Goal: Check status: Check status

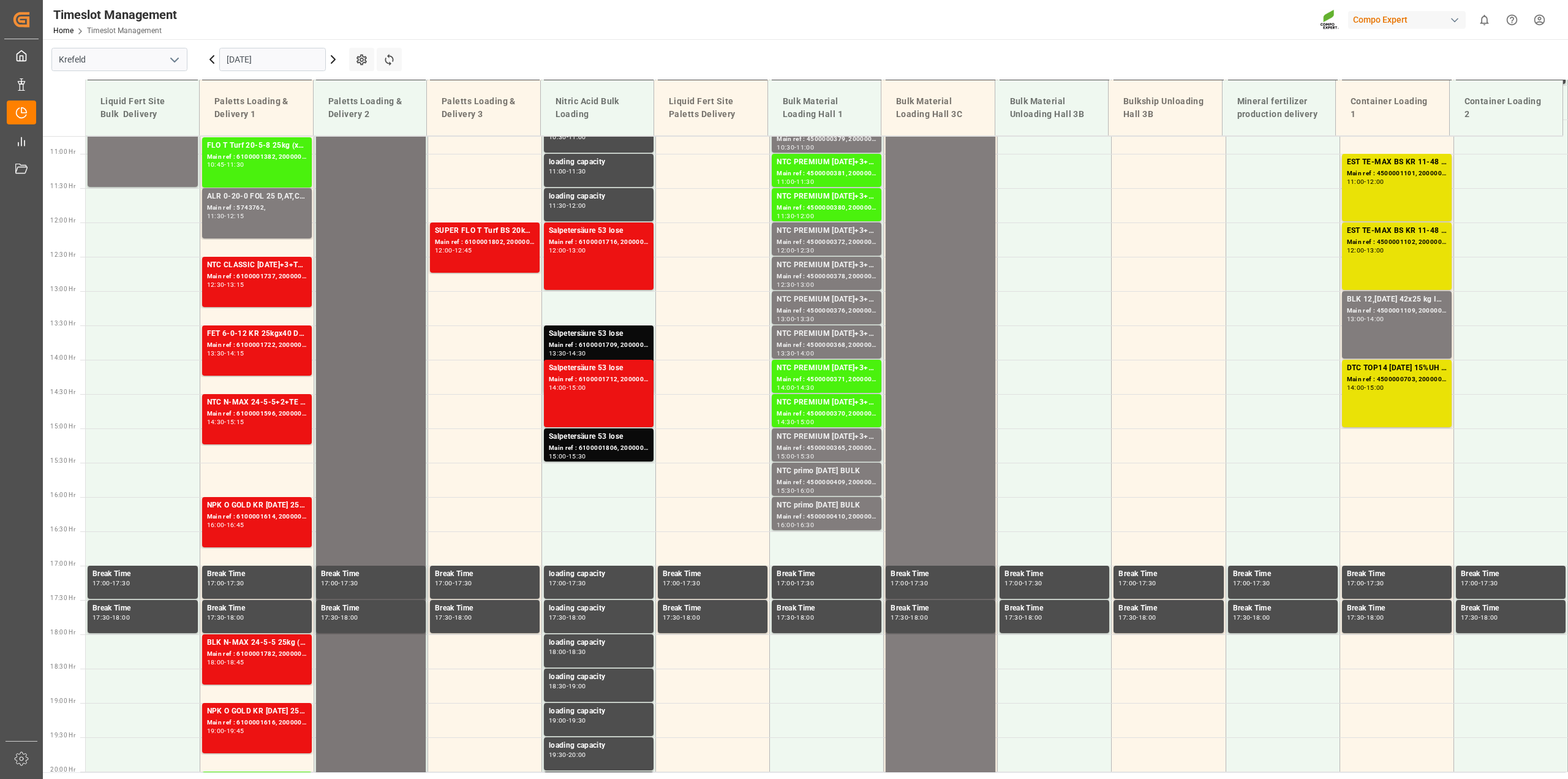
scroll to position [858, 0]
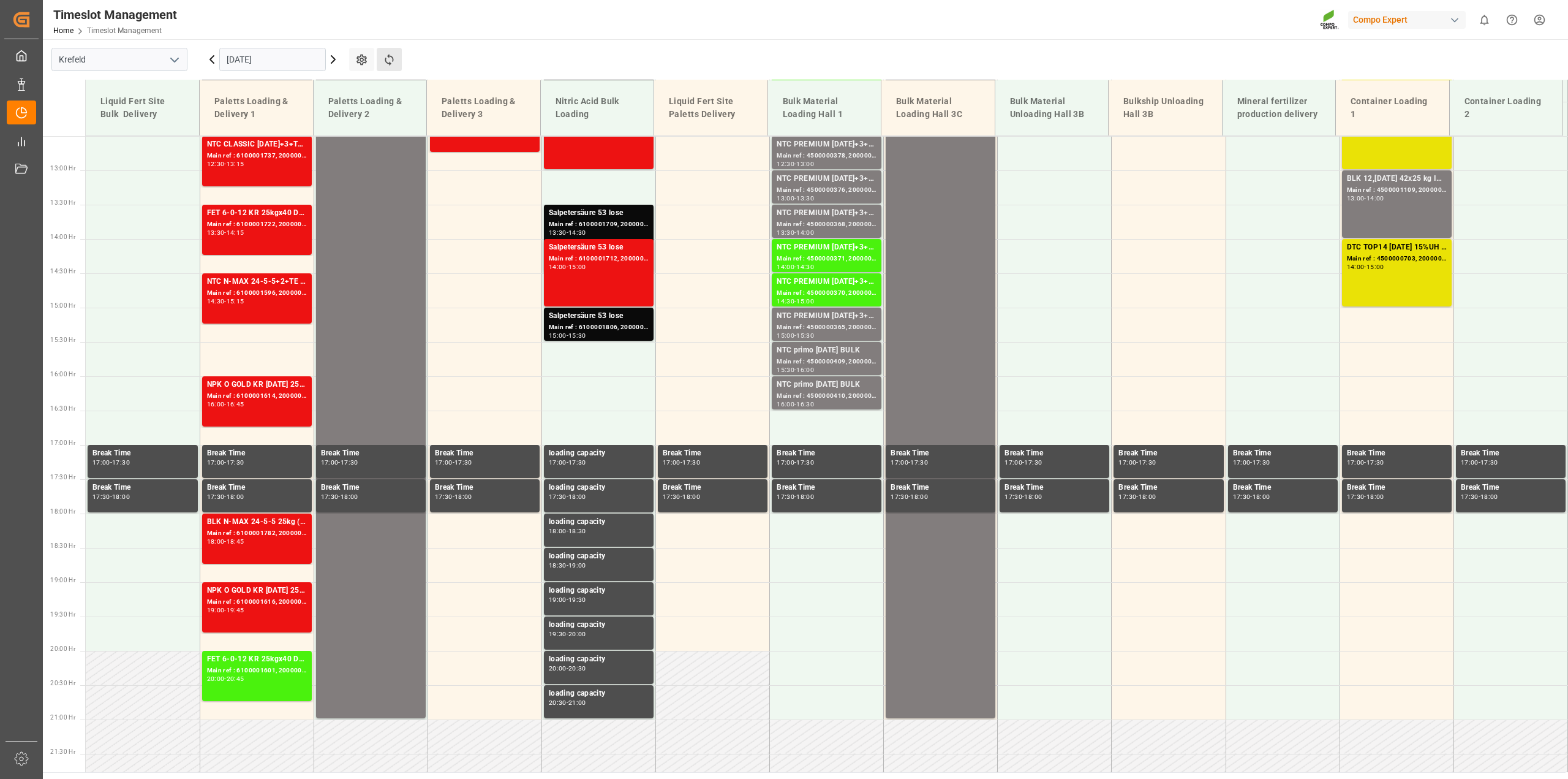
click at [385, 52] on button "Refresh Time Slots" at bounding box center [389, 59] width 25 height 23
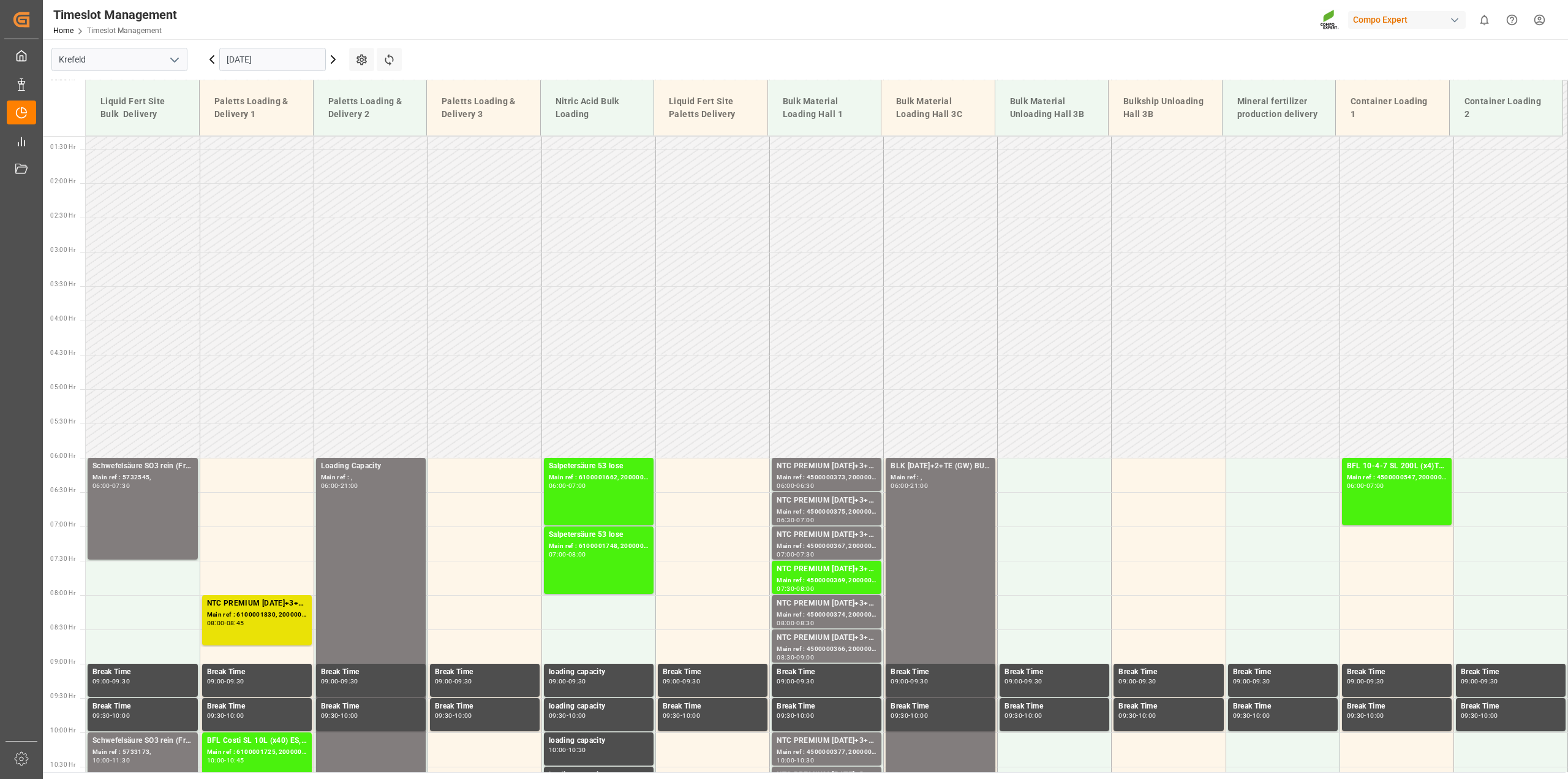
scroll to position [398, 0]
